Goal: Task Accomplishment & Management: Complete application form

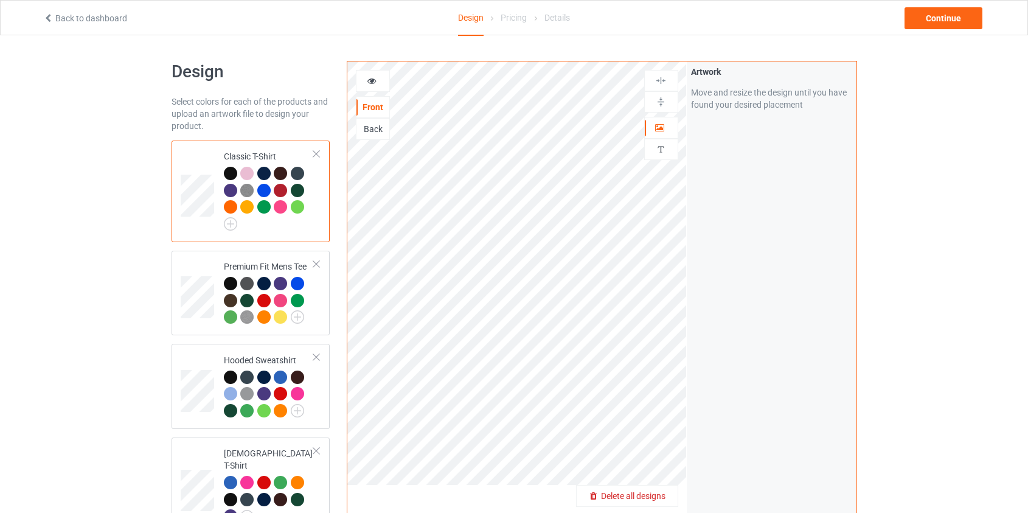
click at [654, 499] on span "Delete all designs" at bounding box center [633, 496] width 64 height 10
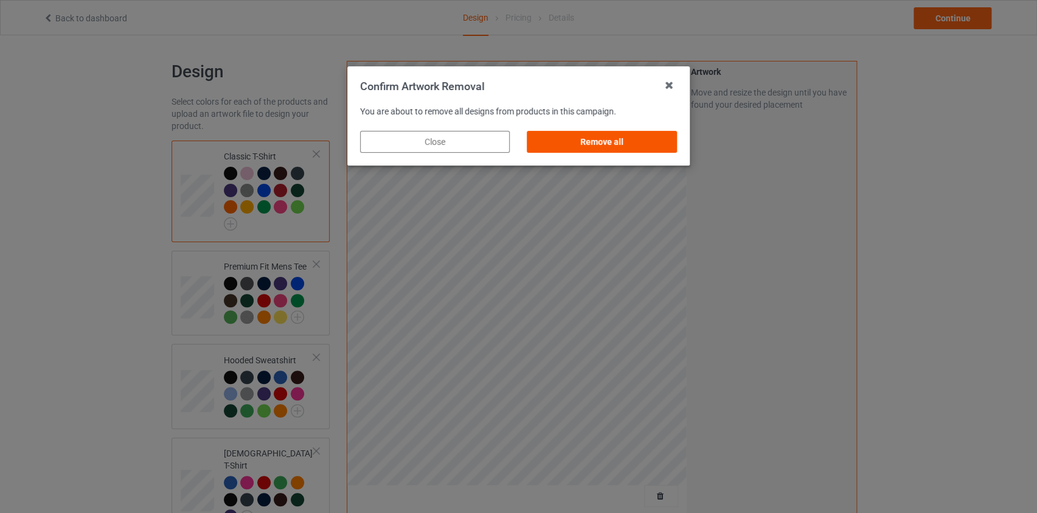
click at [636, 144] on div "Remove all" at bounding box center [602, 142] width 150 height 22
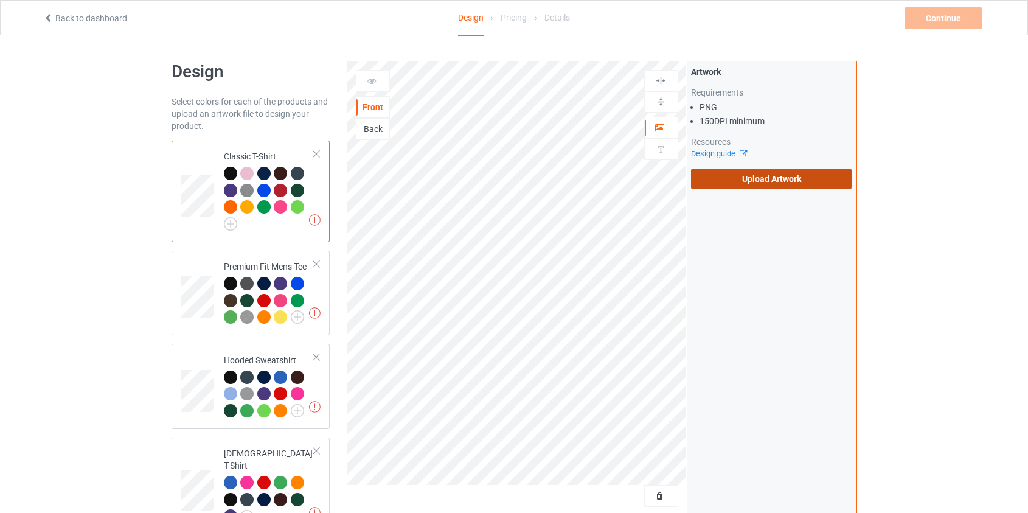
click at [779, 182] on label "Upload Artwork" at bounding box center [771, 179] width 161 height 21
click at [0, 0] on input "Upload Artwork" at bounding box center [0, 0] width 0 height 0
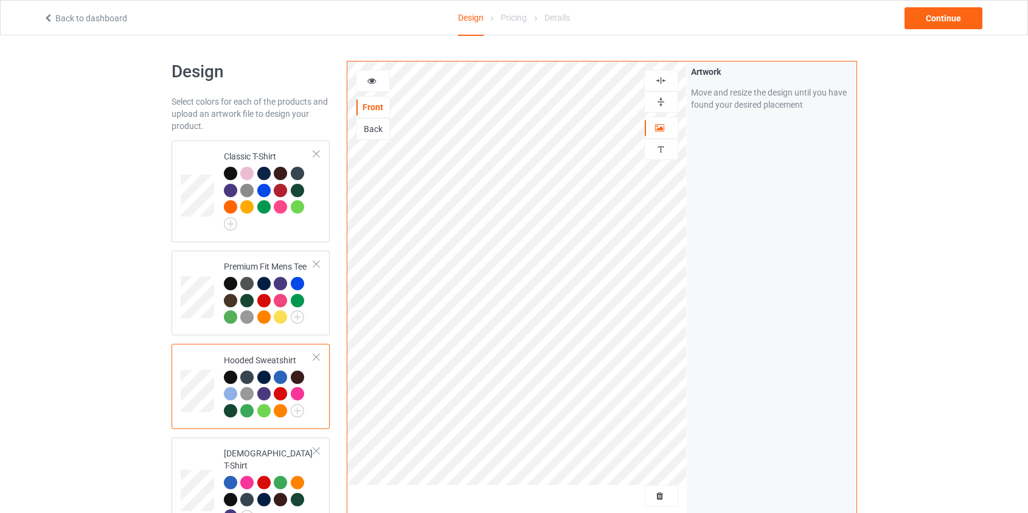
click at [369, 127] on div "Back" at bounding box center [373, 129] width 33 height 12
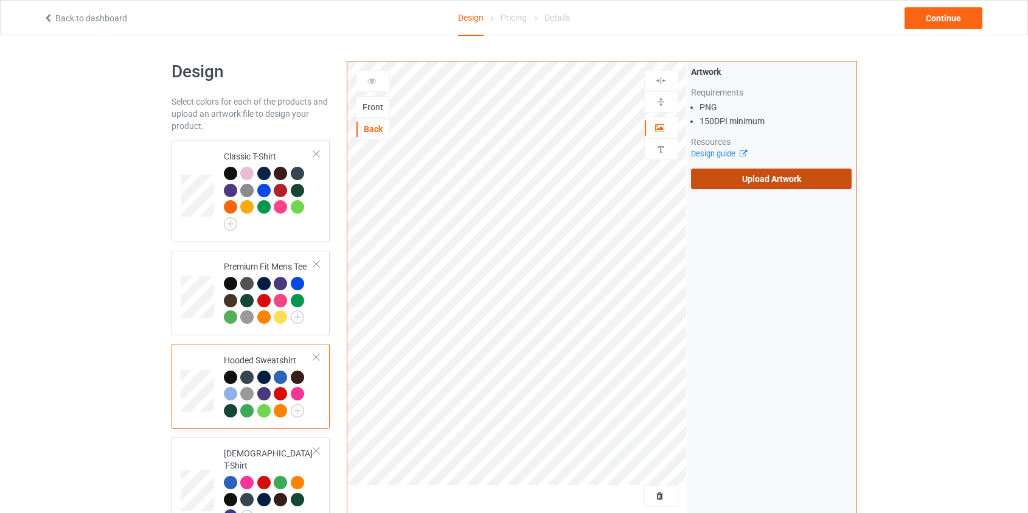
click at [752, 176] on label "Upload Artwork" at bounding box center [771, 179] width 161 height 21
click at [0, 0] on input "Upload Artwork" at bounding box center [0, 0] width 0 height 0
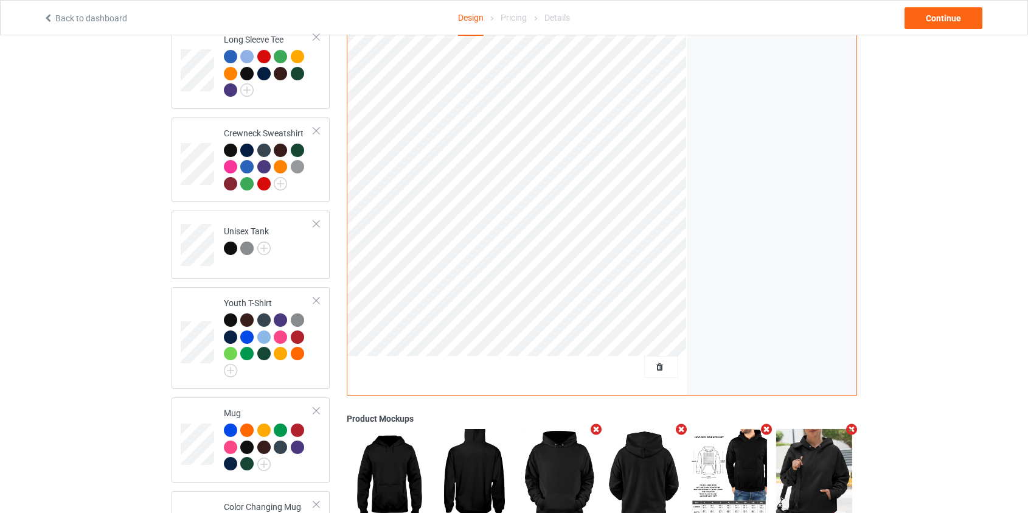
scroll to position [730, 0]
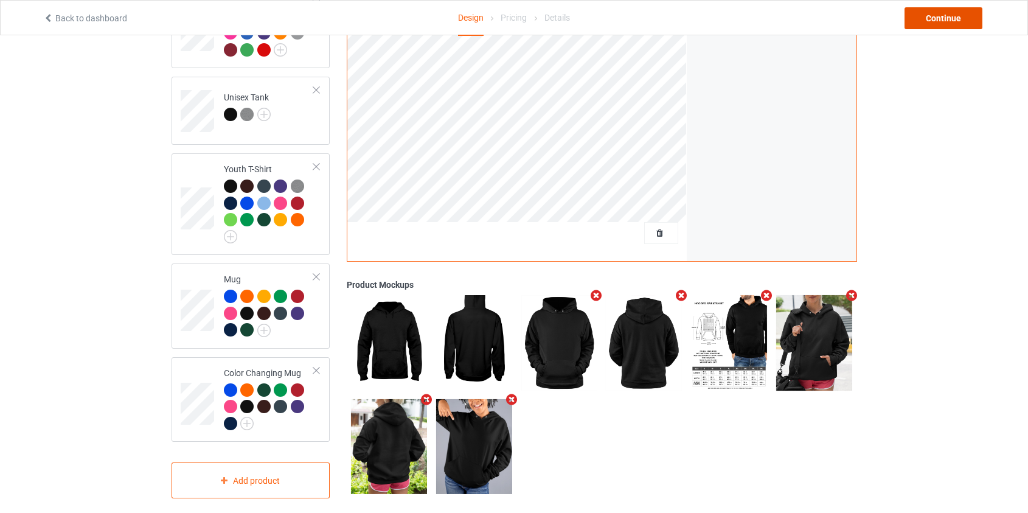
click at [943, 10] on div "Continue" at bounding box center [944, 18] width 78 height 22
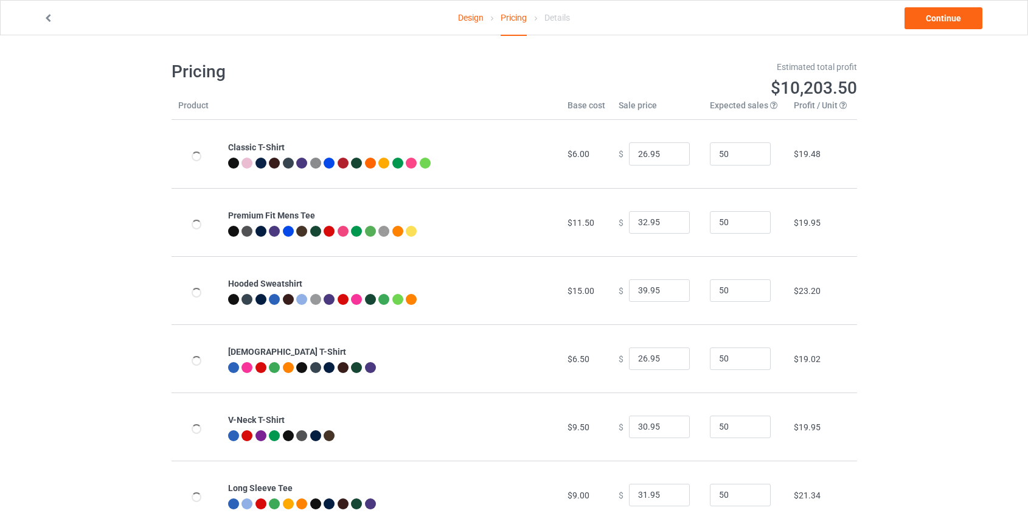
type input "46.95"
type input "39.95"
drag, startPoint x: 639, startPoint y: 290, endPoint x: 614, endPoint y: 290, distance: 24.3
click at [619, 290] on div "$ 46.95" at bounding box center [658, 290] width 78 height 23
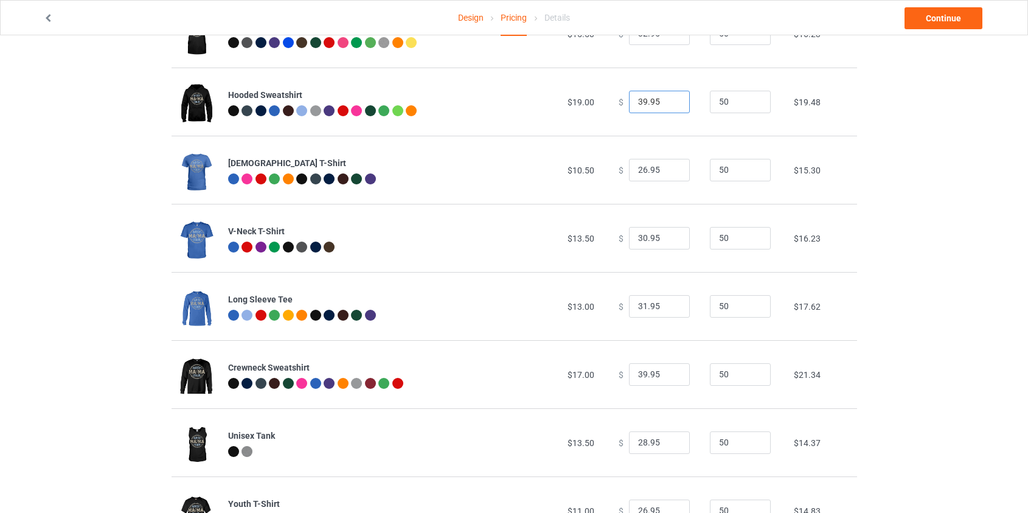
scroll to position [221, 0]
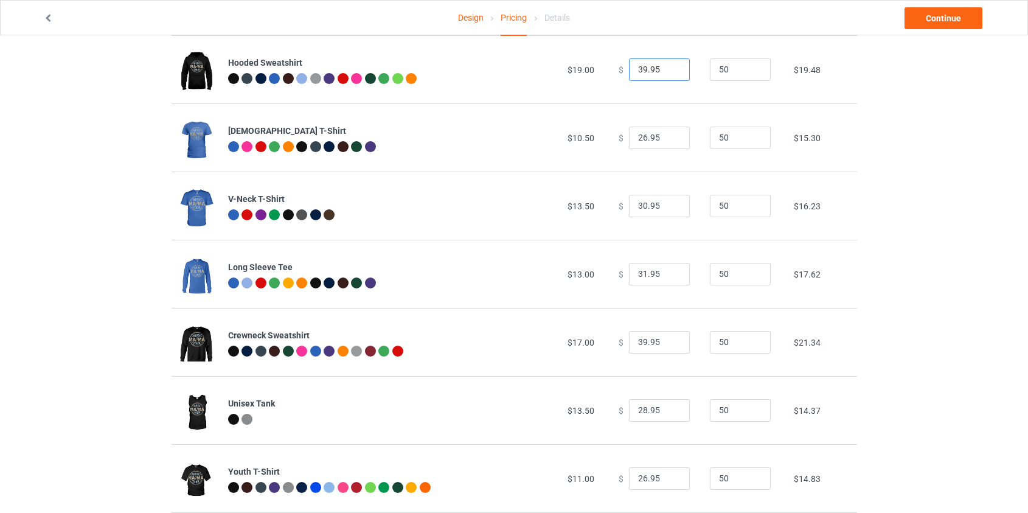
type input "39.95"
click at [637, 345] on input "39.95" at bounding box center [659, 342] width 61 height 23
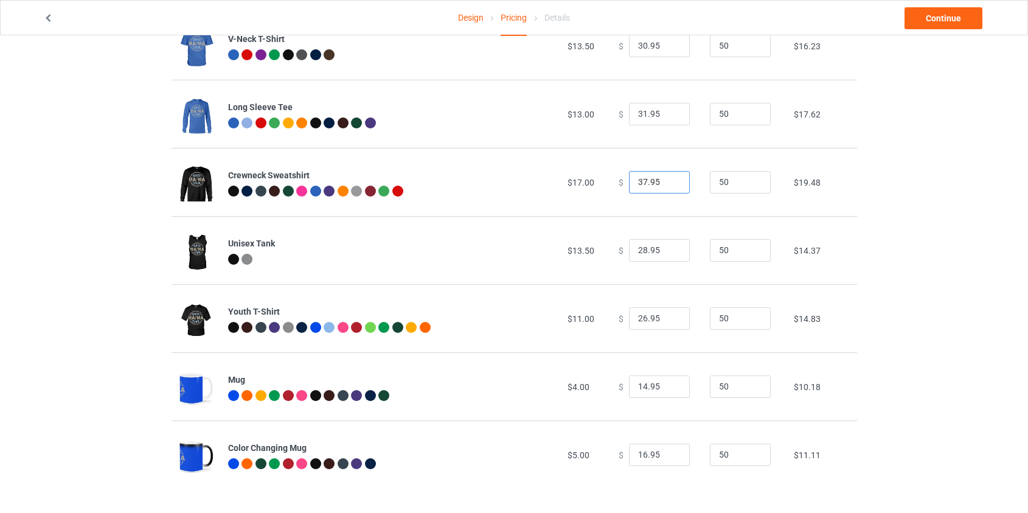
scroll to position [382, 0]
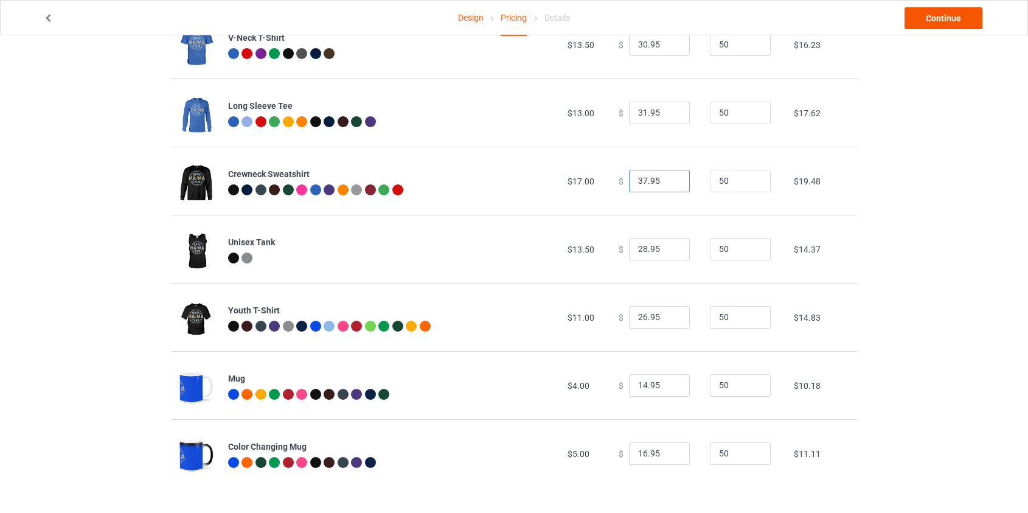
type input "37.95"
click at [941, 12] on link "Continue" at bounding box center [944, 18] width 78 height 22
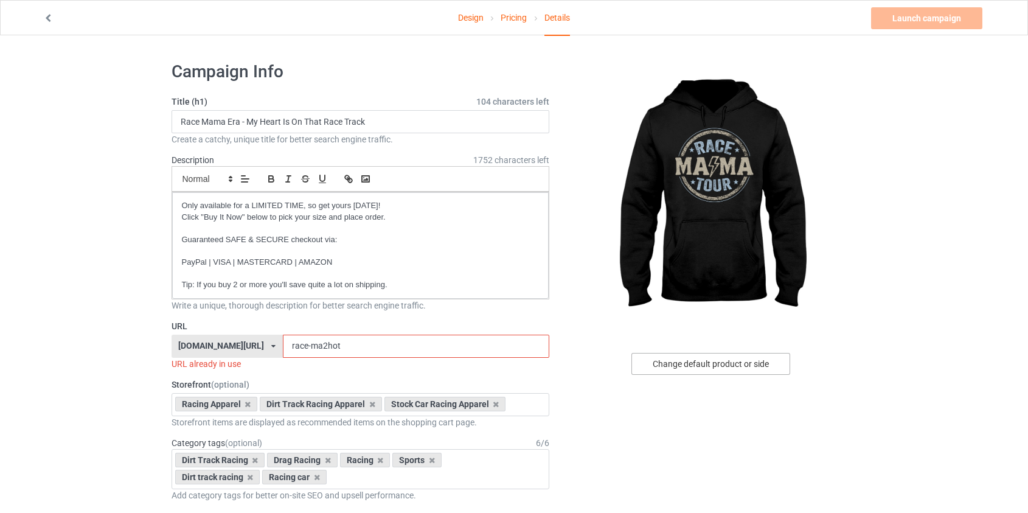
click at [702, 363] on div "Change default product or side" at bounding box center [711, 364] width 159 height 22
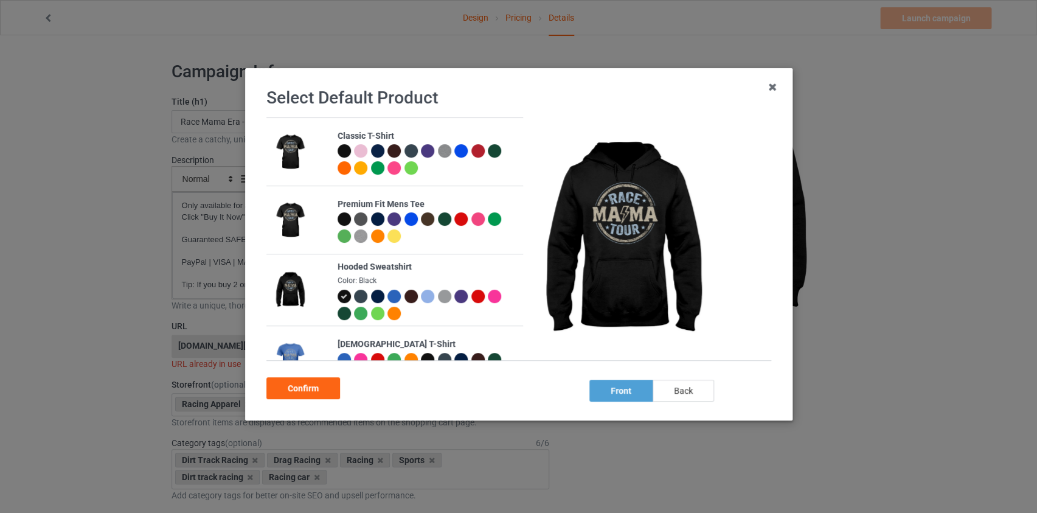
click at [688, 382] on div "back" at bounding box center [682, 391] width 61 height 22
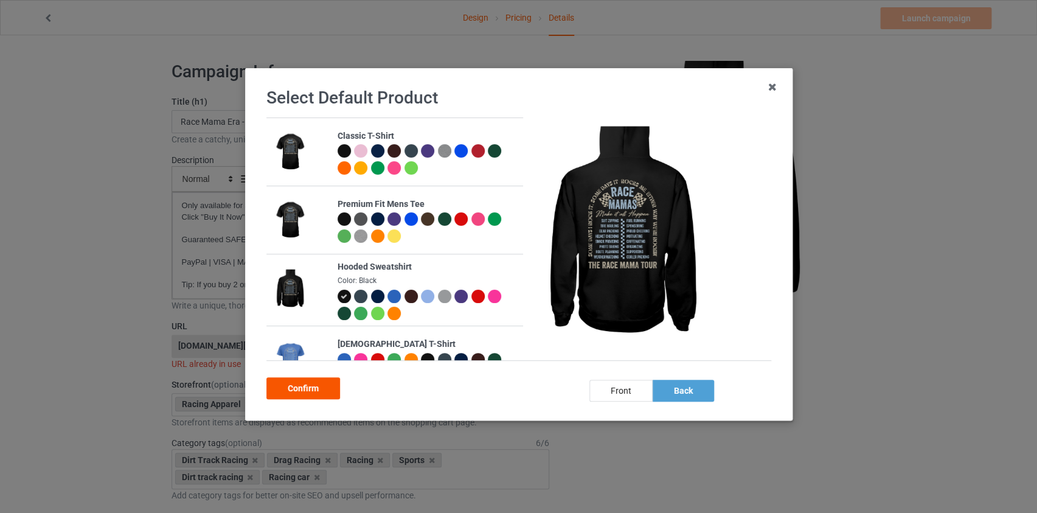
click at [316, 393] on div "Confirm" at bounding box center [303, 388] width 74 height 22
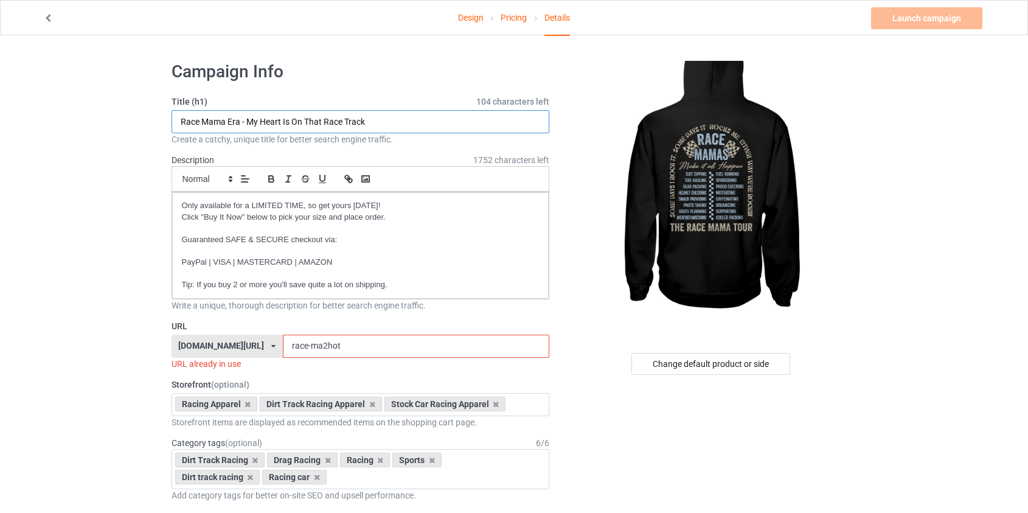
drag, startPoint x: 386, startPoint y: 122, endPoint x: 0, endPoint y: 136, distance: 386.0
type input "Race Mama Tour Make It All Happen"
drag, startPoint x: 309, startPoint y: 345, endPoint x: 284, endPoint y: 345, distance: 25.6
click at [284, 345] on input "race-ma2hot" at bounding box center [416, 346] width 266 height 23
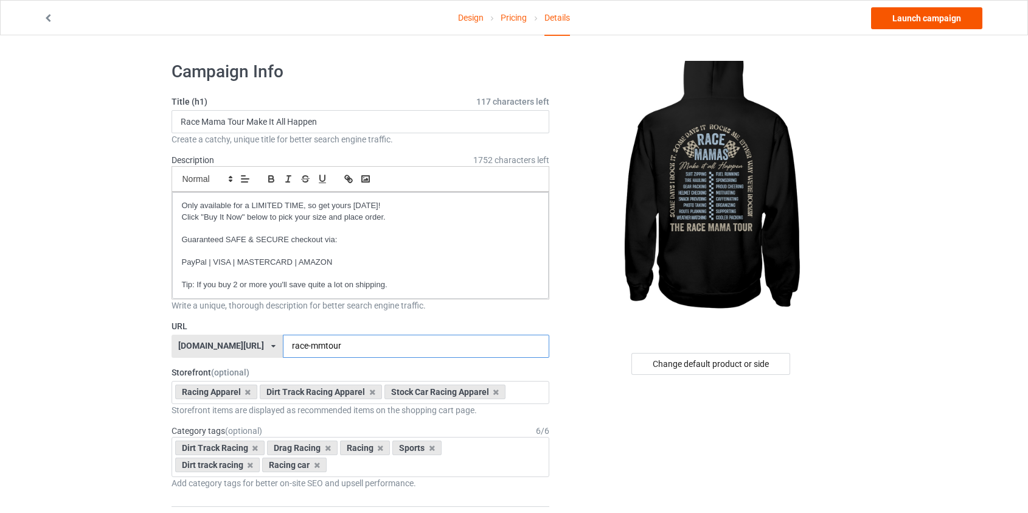
type input "race-mmtour"
click at [938, 17] on link "Launch campaign" at bounding box center [926, 18] width 111 height 22
